Goal: Communication & Community: Answer question/provide support

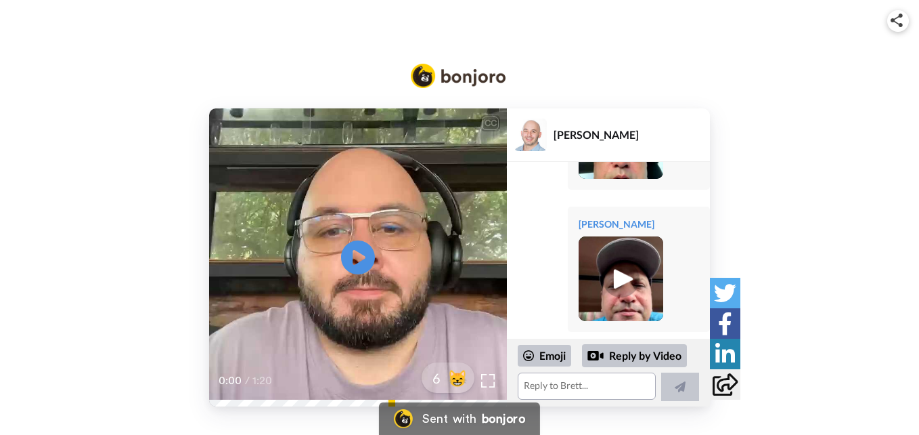
scroll to position [653, 0]
click at [544, 387] on textarea at bounding box center [587, 385] width 138 height 27
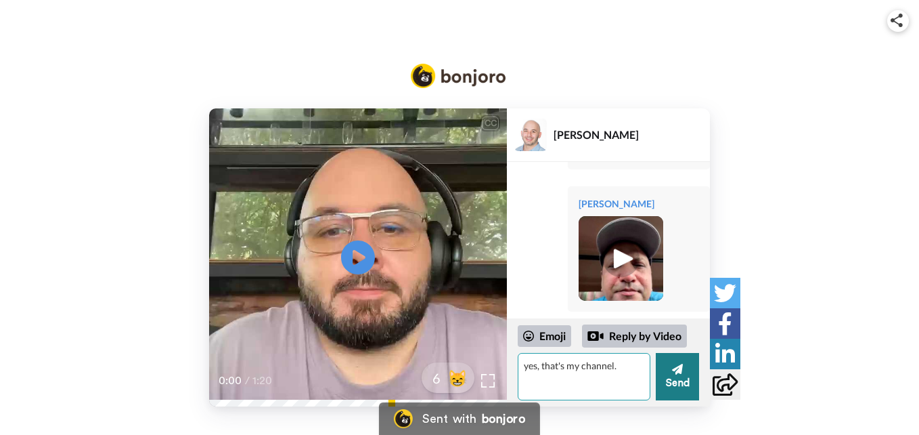
type textarea "yes, that's my channel."
click at [686, 391] on button "Send" at bounding box center [677, 376] width 43 height 47
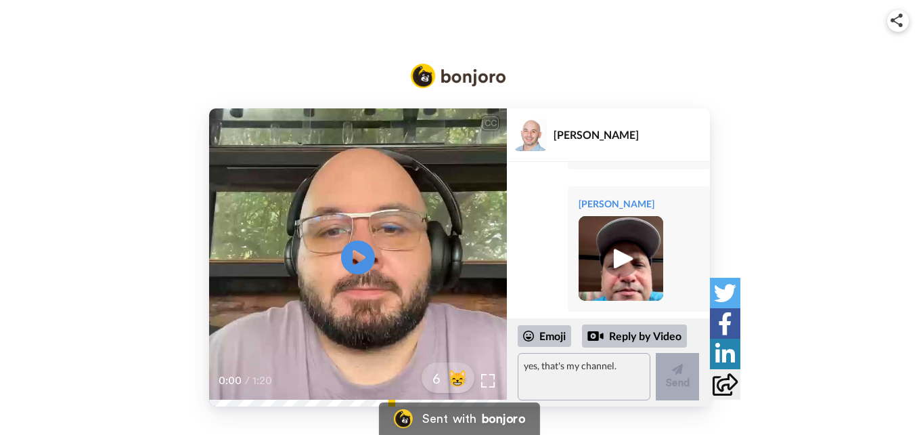
scroll to position [746, 0]
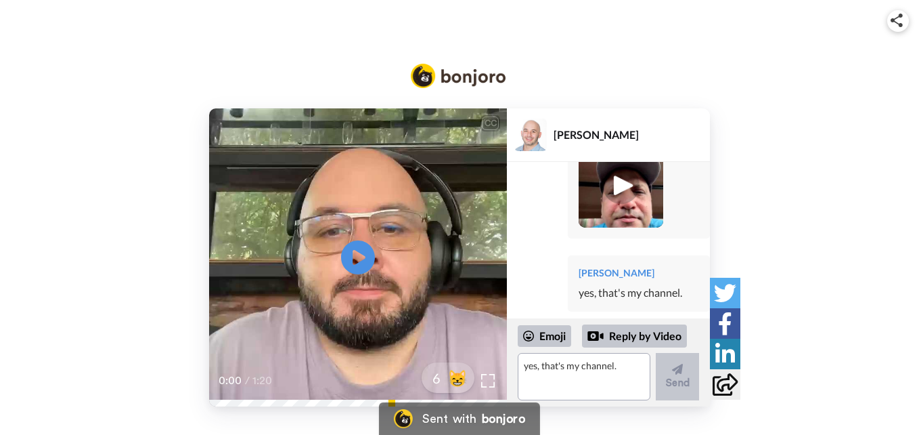
click at [629, 184] on div at bounding box center [621, 185] width 85 height 85
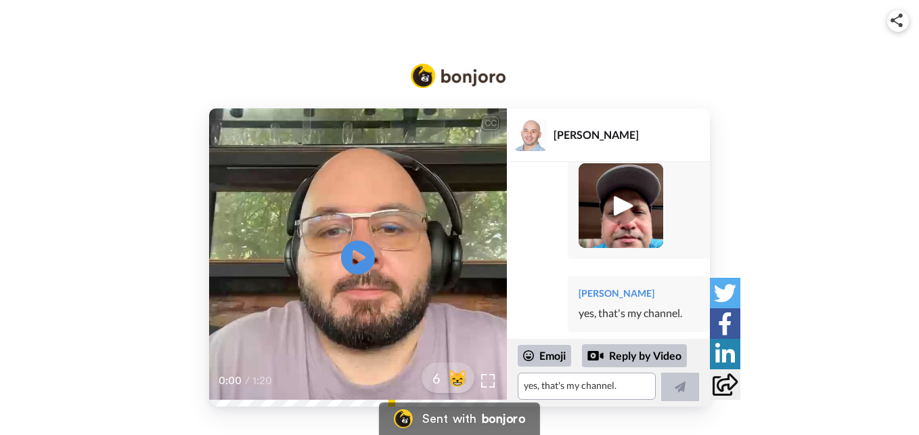
scroll to position [726, 0]
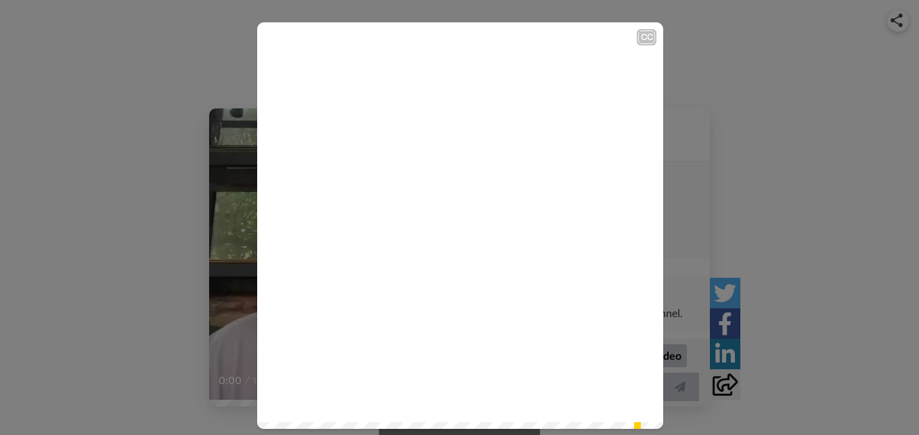
click at [468, 221] on icon at bounding box center [461, 226] width 36 height 36
click at [479, 277] on video at bounding box center [460, 225] width 406 height 406
click at [456, 224] on icon "Play/Pause" at bounding box center [461, 226] width 36 height 64
click at [274, 429] on div "CC Play/Pause And my YouTube channel has 16,000 subscribers and many views. 0:1…" at bounding box center [459, 217] width 919 height 435
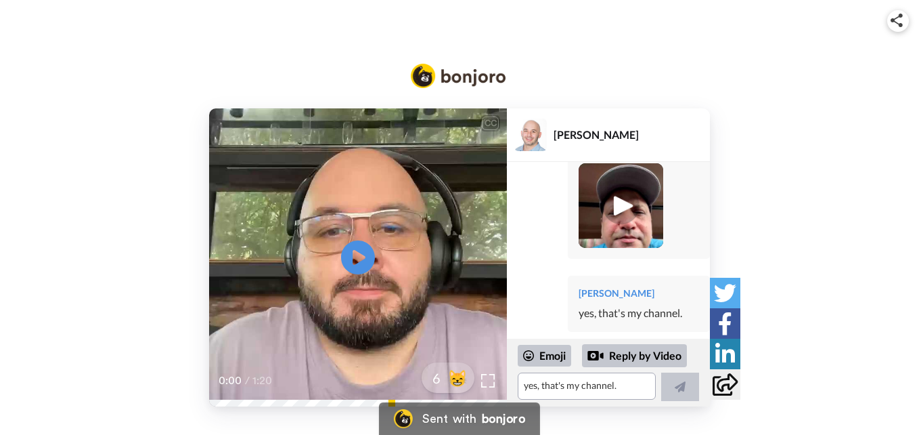
click at [623, 187] on img at bounding box center [620, 205] width 37 height 37
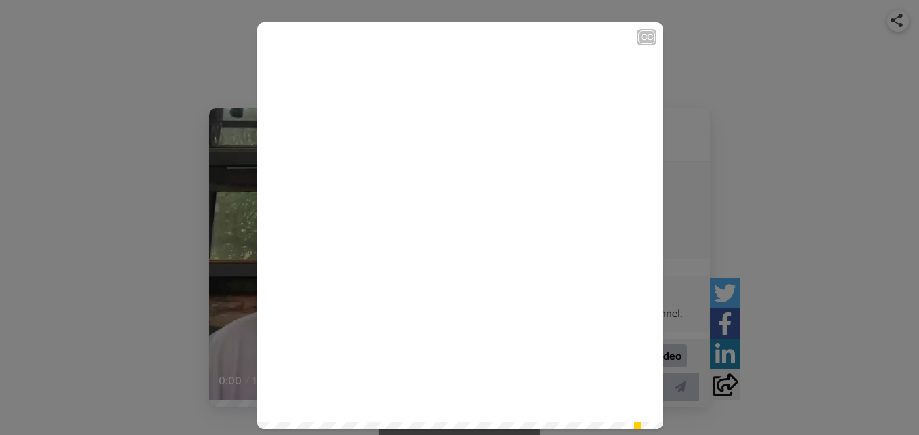
click at [471, 231] on icon at bounding box center [461, 226] width 36 height 36
click at [447, 215] on icon at bounding box center [461, 226] width 36 height 36
click at [123, 126] on div "CC Play/Pause 0:52 / 0:52" at bounding box center [459, 217] width 919 height 435
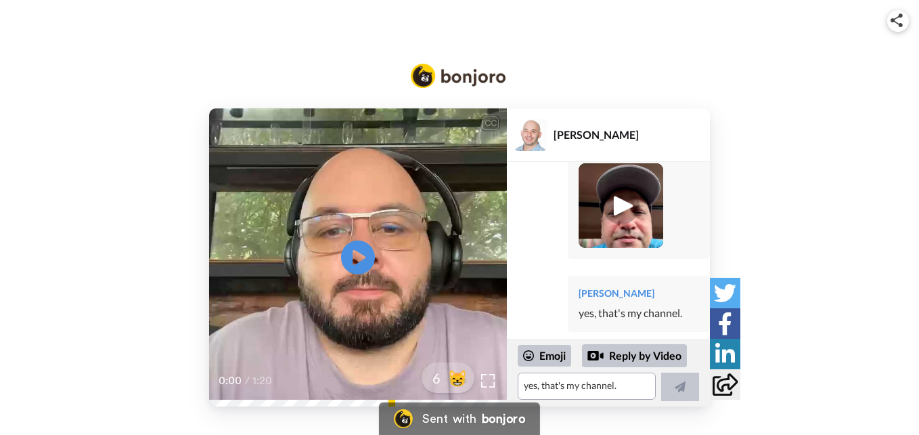
click at [875, 106] on div "CC Play/Pause 0:00 / 1:20 6 😸 [PERSON_NAME] Dev [PERSON_NAME] Hi [PERSON_NAME],…" at bounding box center [459, 224] width 919 height 363
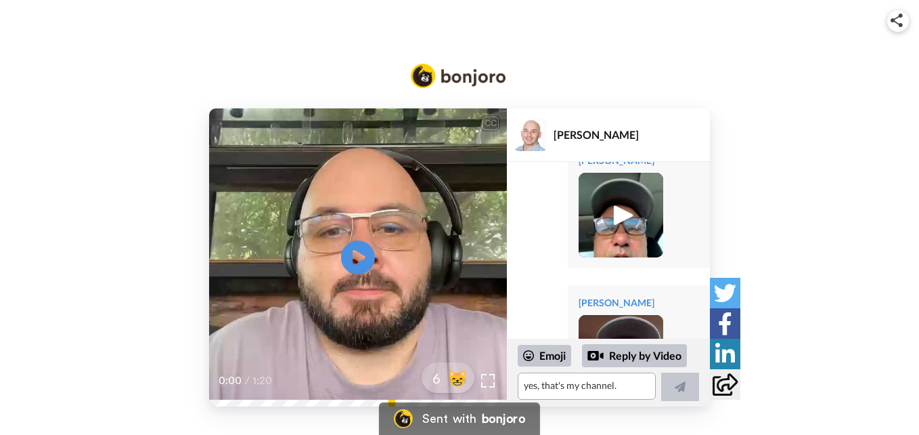
scroll to position [509, 0]
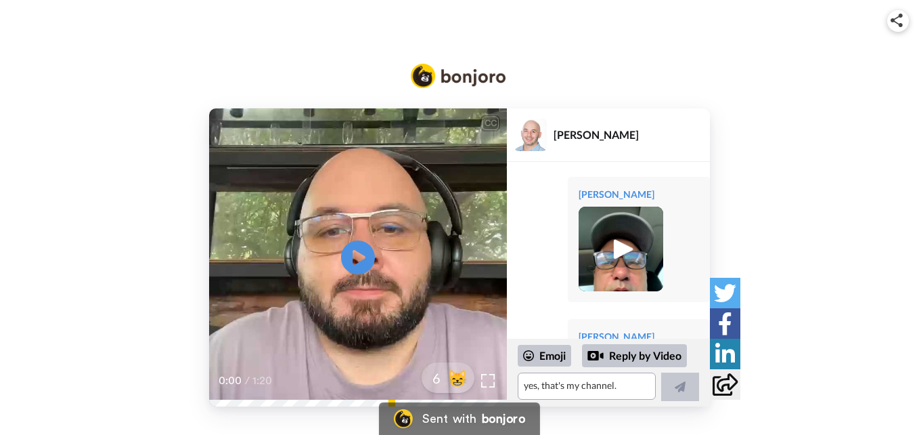
click at [625, 267] on img at bounding box center [620, 248] width 37 height 37
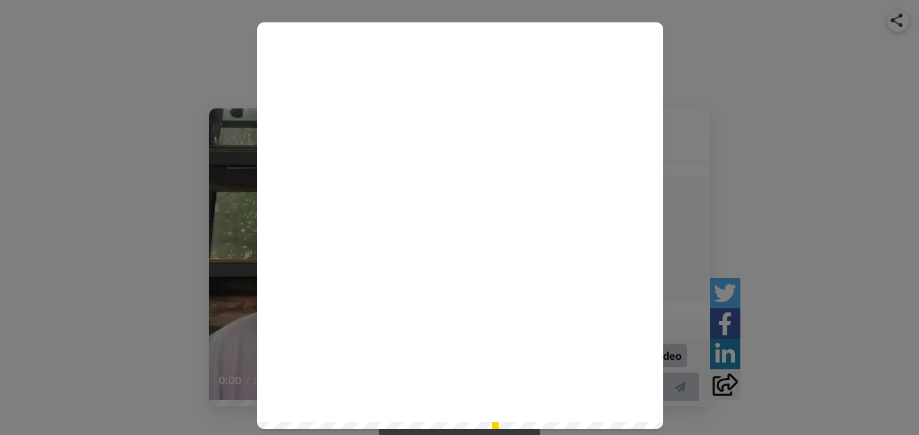
click at [443, 246] on icon "Play/Pause" at bounding box center [461, 226] width 36 height 64
click at [493, 419] on div "0:02 / 1:24" at bounding box center [460, 407] width 406 height 28
click at [796, 110] on div "Play/Pause 0:02 / 1:24" at bounding box center [459, 217] width 919 height 435
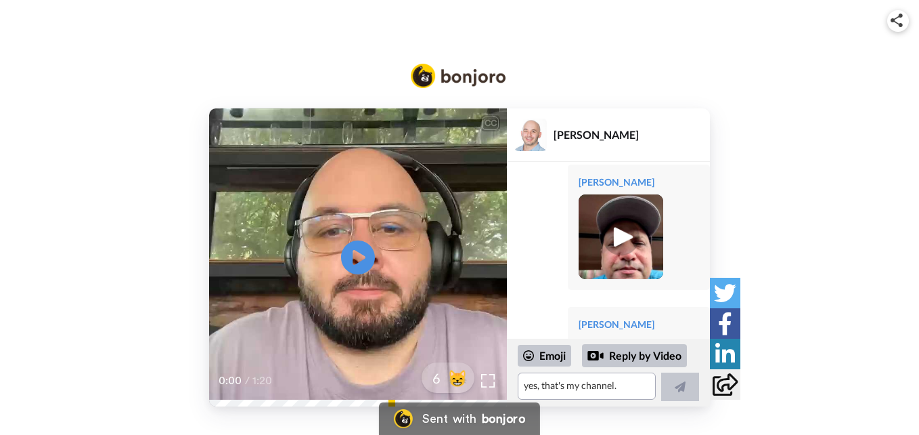
scroll to position [726, 0]
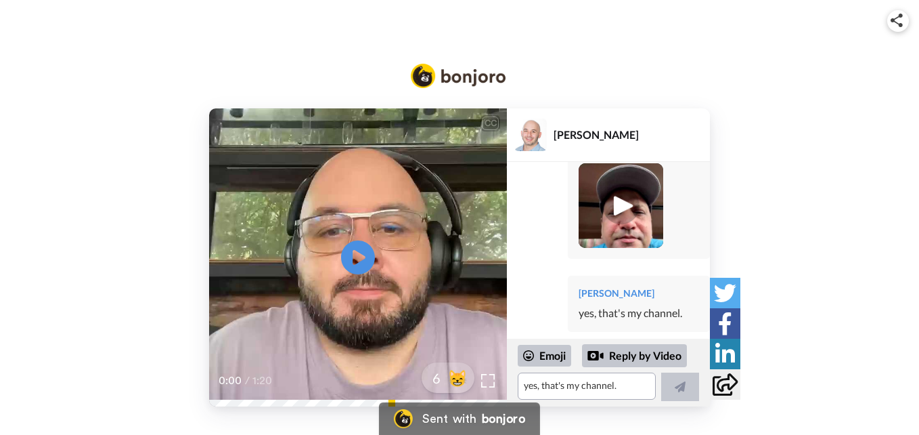
click at [389, 274] on video at bounding box center [358, 257] width 298 height 298
click at [350, 251] on icon at bounding box center [358, 258] width 36 height 36
click at [363, 261] on icon at bounding box center [358, 258] width 36 height 36
click at [372, 261] on icon at bounding box center [358, 258] width 36 height 36
click at [592, 380] on textarea "yes, that's my channel." at bounding box center [587, 385] width 138 height 27
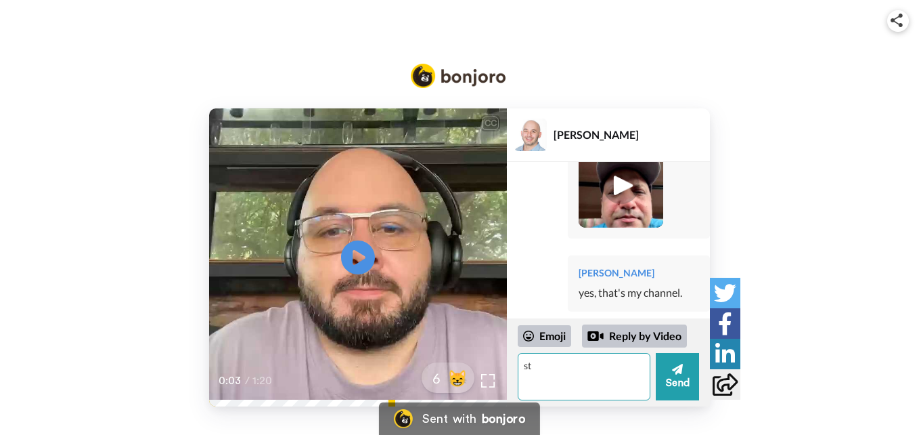
type textarea "s"
type textarea "o"
click at [560, 397] on textarea "Thanks for this, [PERSON_NAME]. Overall, need help with suggestions about monet…" at bounding box center [584, 376] width 133 height 47
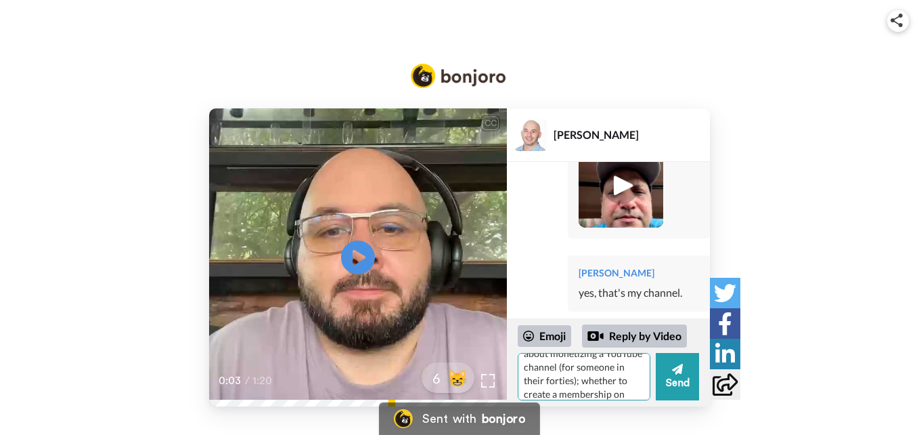
scroll to position [73, 0]
click at [625, 376] on textarea "Thanks for this, [PERSON_NAME]. Overall, need help with suggestions about monet…" at bounding box center [584, 376] width 133 height 47
drag, startPoint x: 575, startPoint y: 376, endPoint x: 563, endPoint y: 389, distance: 17.2
click at [563, 389] on textarea "Thanks for this, [PERSON_NAME]. Overall, need help with suggestions about monet…" at bounding box center [584, 376] width 133 height 47
drag, startPoint x: 563, startPoint y: 389, endPoint x: 621, endPoint y: 379, distance: 59.0
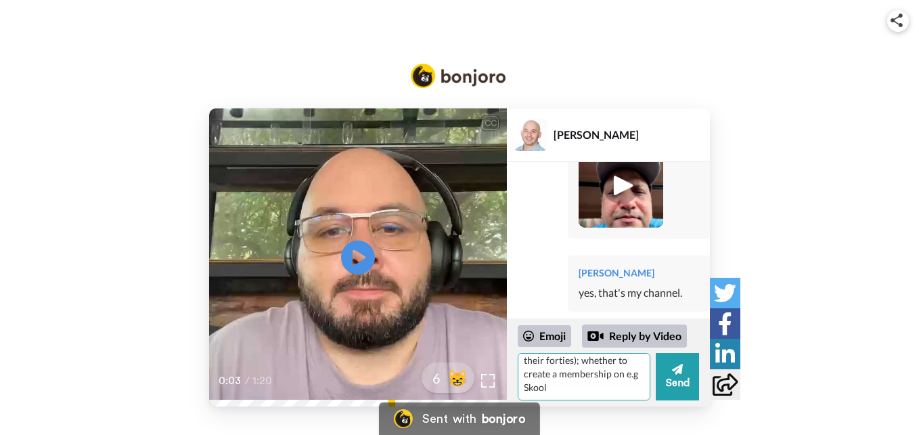
click at [621, 379] on textarea "Thanks for this, [PERSON_NAME]. Overall, need help with suggestions about monet…" at bounding box center [584, 376] width 133 height 47
click at [564, 389] on textarea "Thanks for this, [PERSON_NAME]. Overall, need help with suggestions about monet…" at bounding box center [584, 376] width 133 height 47
click at [620, 387] on textarea "Thanks for this, [PERSON_NAME]. Overall, need help with suggestions about monet…" at bounding box center [584, 376] width 133 height 47
click at [638, 387] on textarea "Thanks for this, [PERSON_NAME]. Overall, need help with suggestions about monet…" at bounding box center [584, 376] width 133 height 47
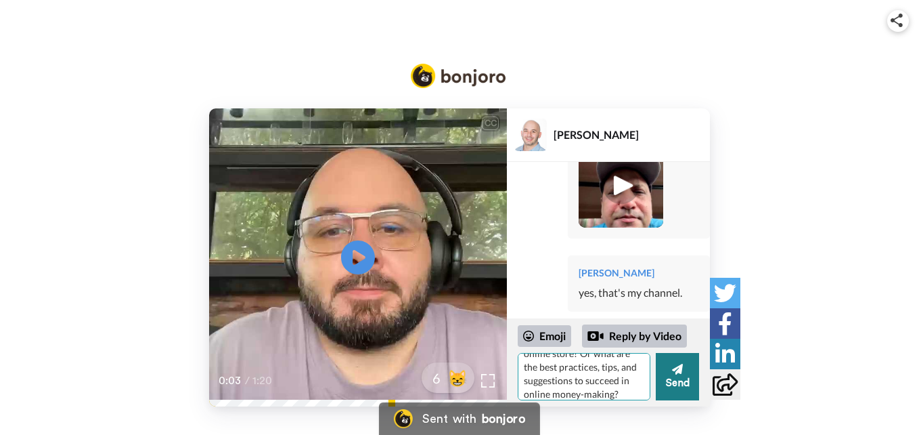
type textarea "Thanks for this, [PERSON_NAME]. Overall, need help with suggestions about monet…"
click at [693, 372] on button "Send" at bounding box center [677, 376] width 43 height 47
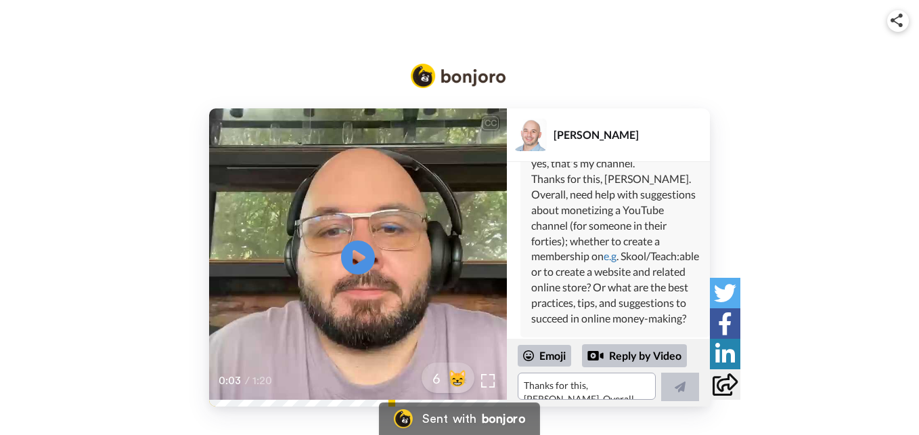
scroll to position [854, 0]
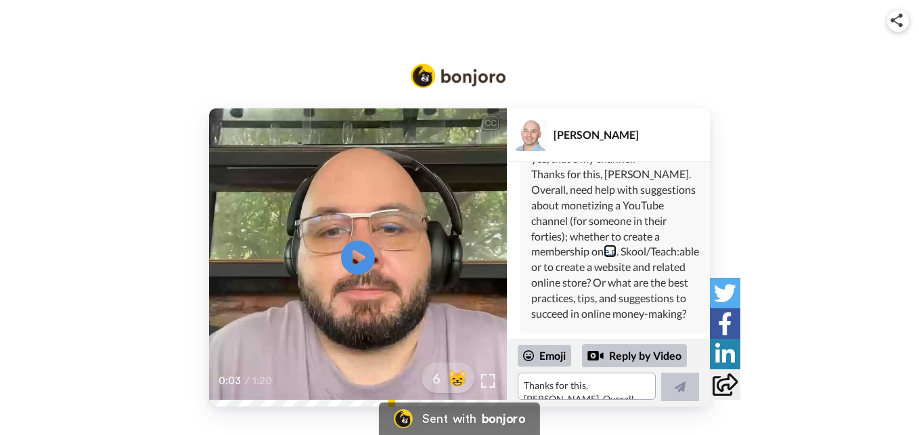
click at [604, 257] on link "e.g" at bounding box center [610, 250] width 13 height 13
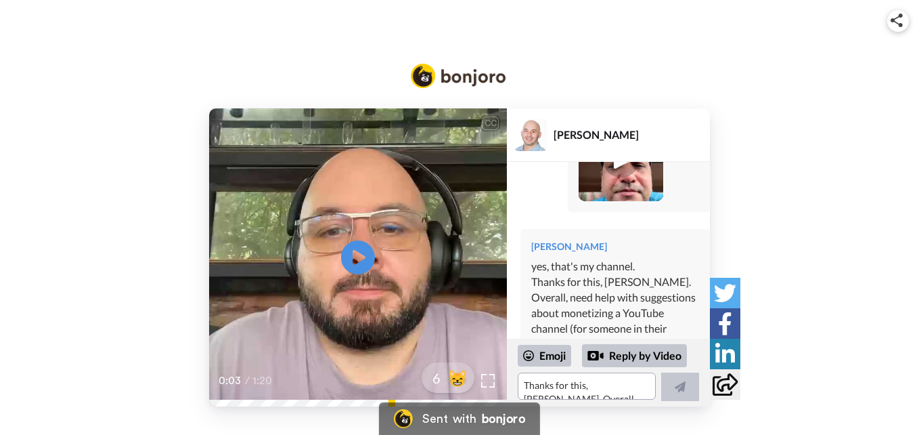
click at [621, 177] on img at bounding box center [620, 158] width 37 height 37
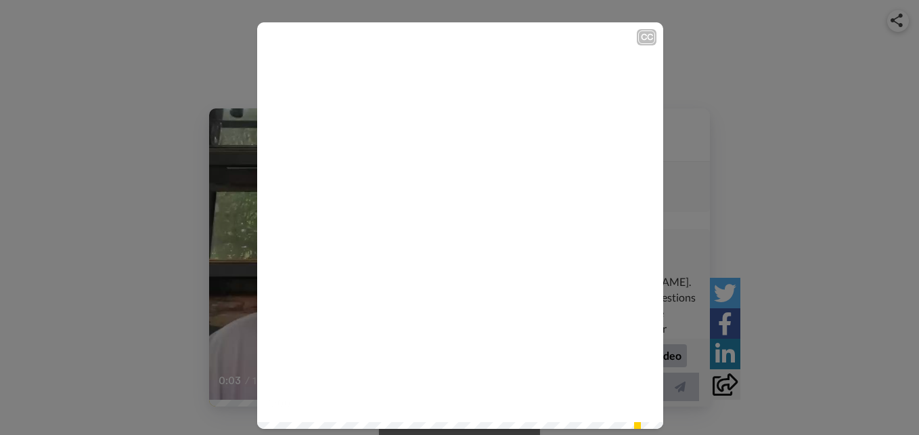
click at [454, 217] on icon at bounding box center [461, 226] width 36 height 36
